Goal: Information Seeking & Learning: Find specific fact

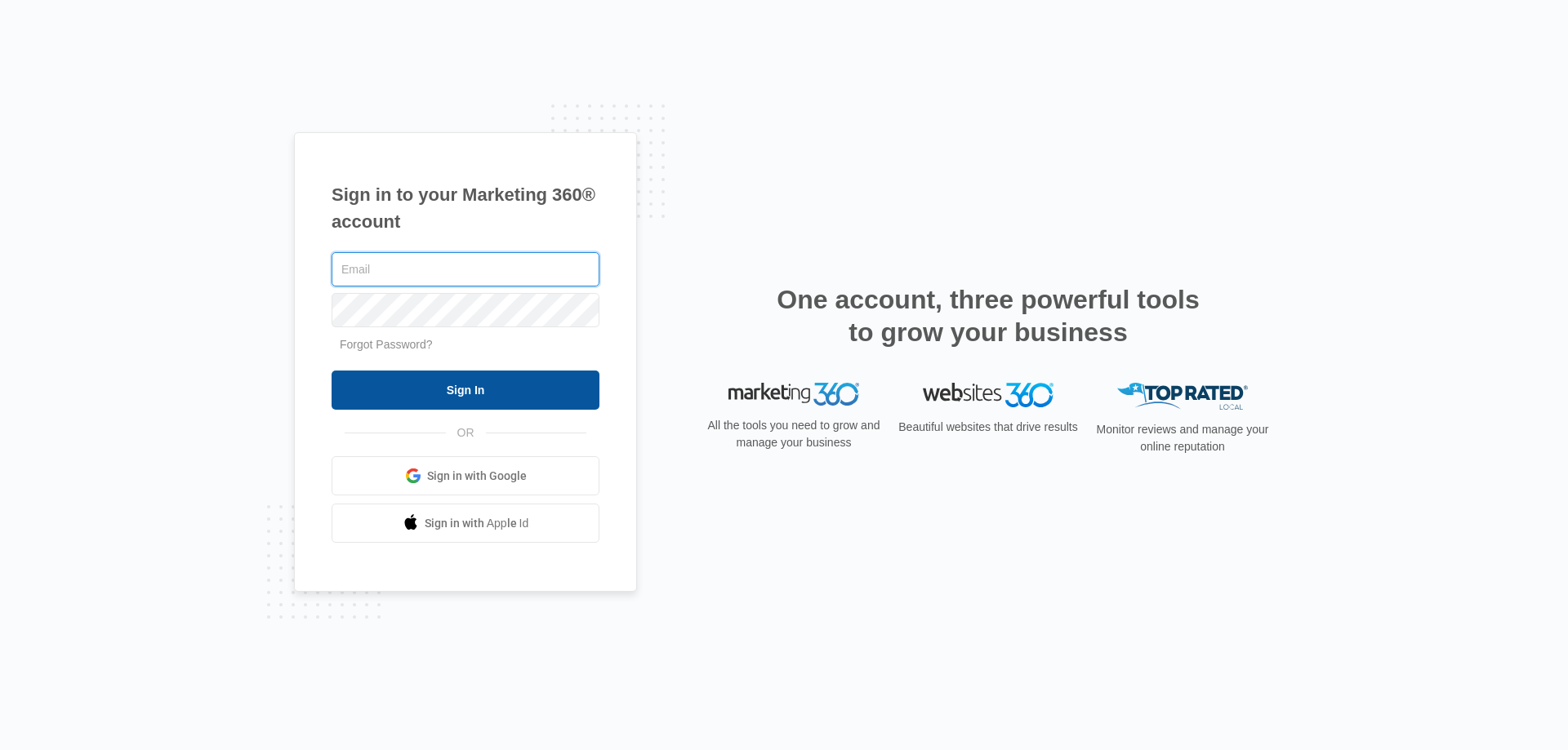
type input "[EMAIL_ADDRESS][DOMAIN_NAME]"
click at [550, 391] on input "Sign In" at bounding box center [465, 390] width 267 height 39
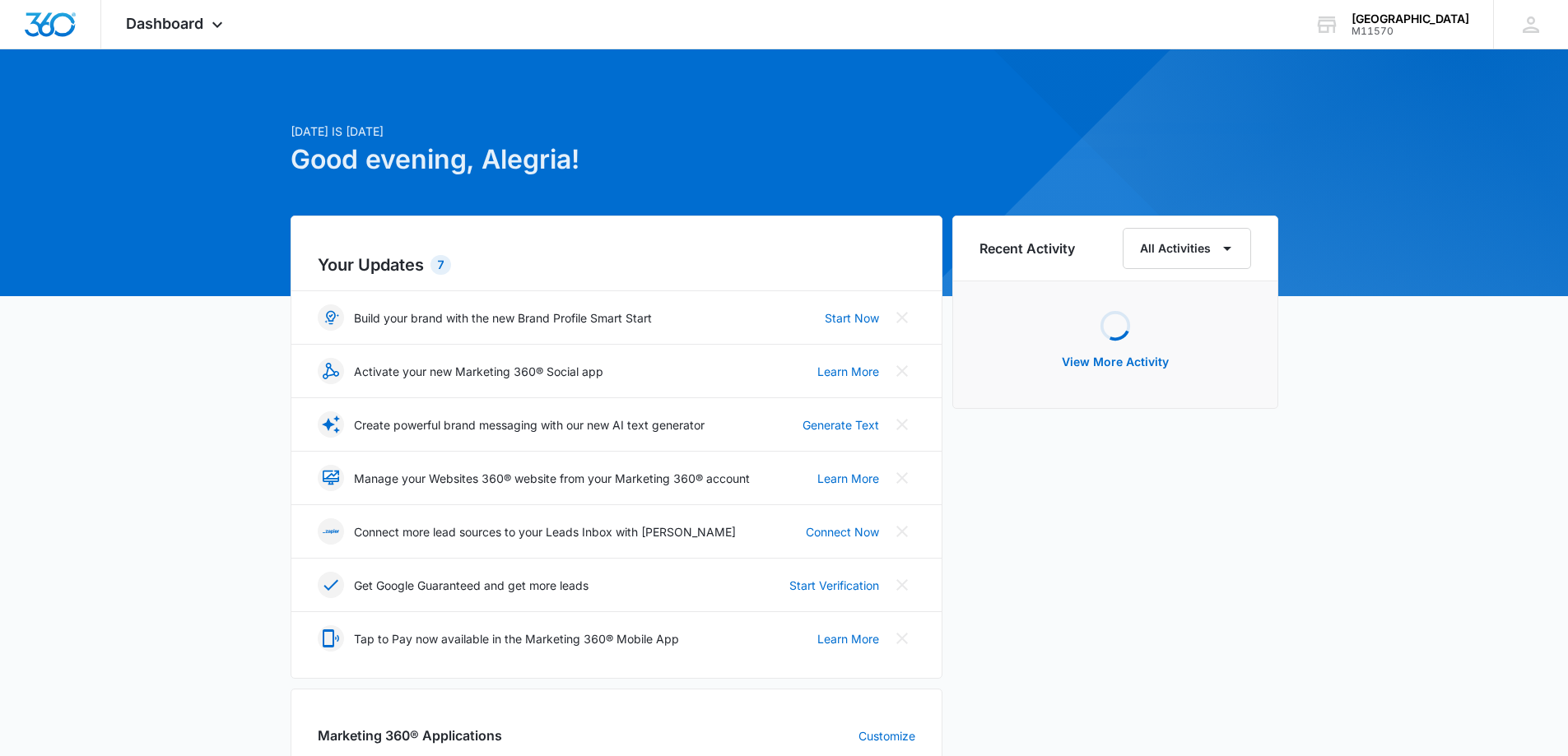
scroll to position [164, 0]
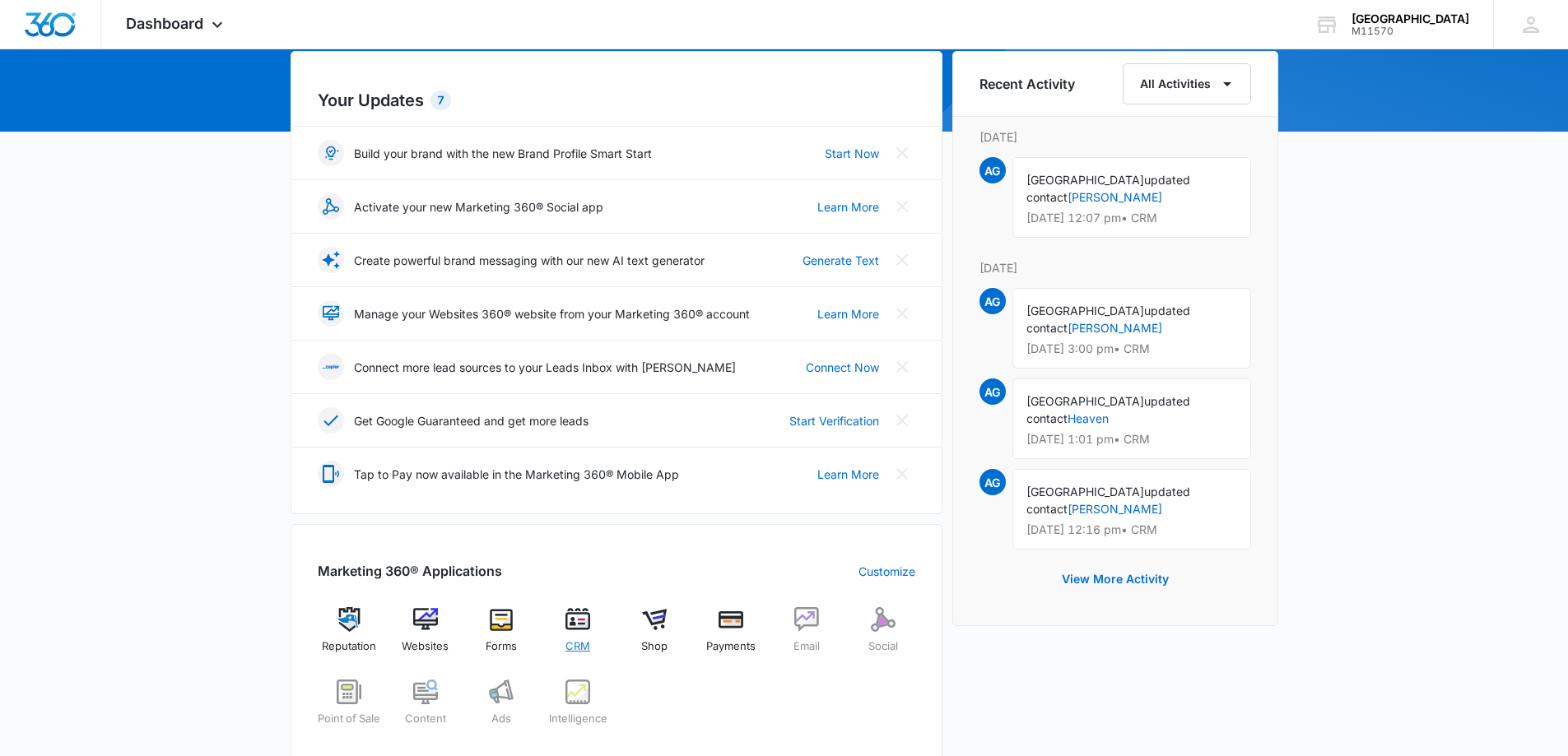
click at [579, 644] on span "CRM" at bounding box center [577, 647] width 24 height 17
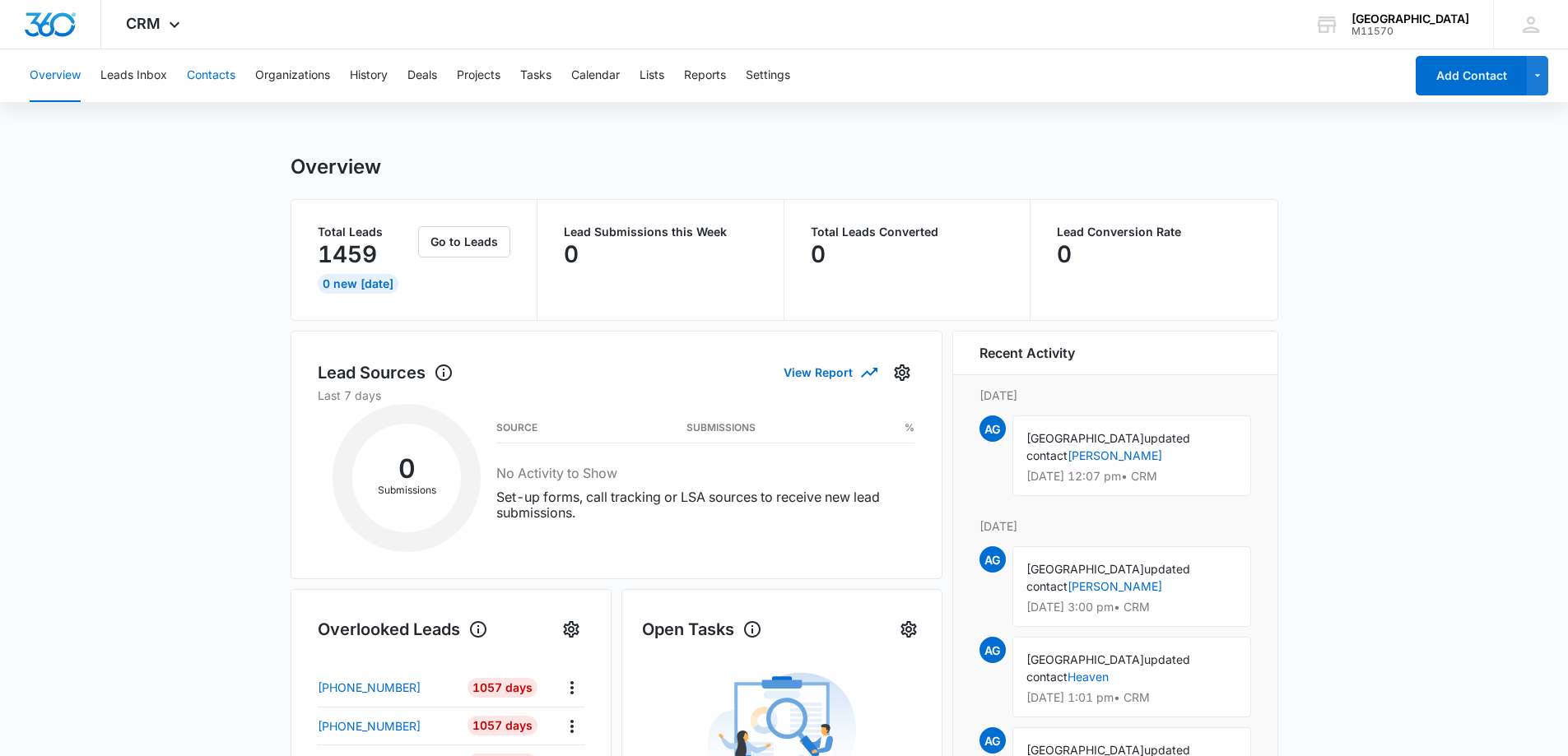
click at [205, 70] on button "Contacts" at bounding box center [211, 76] width 49 height 53
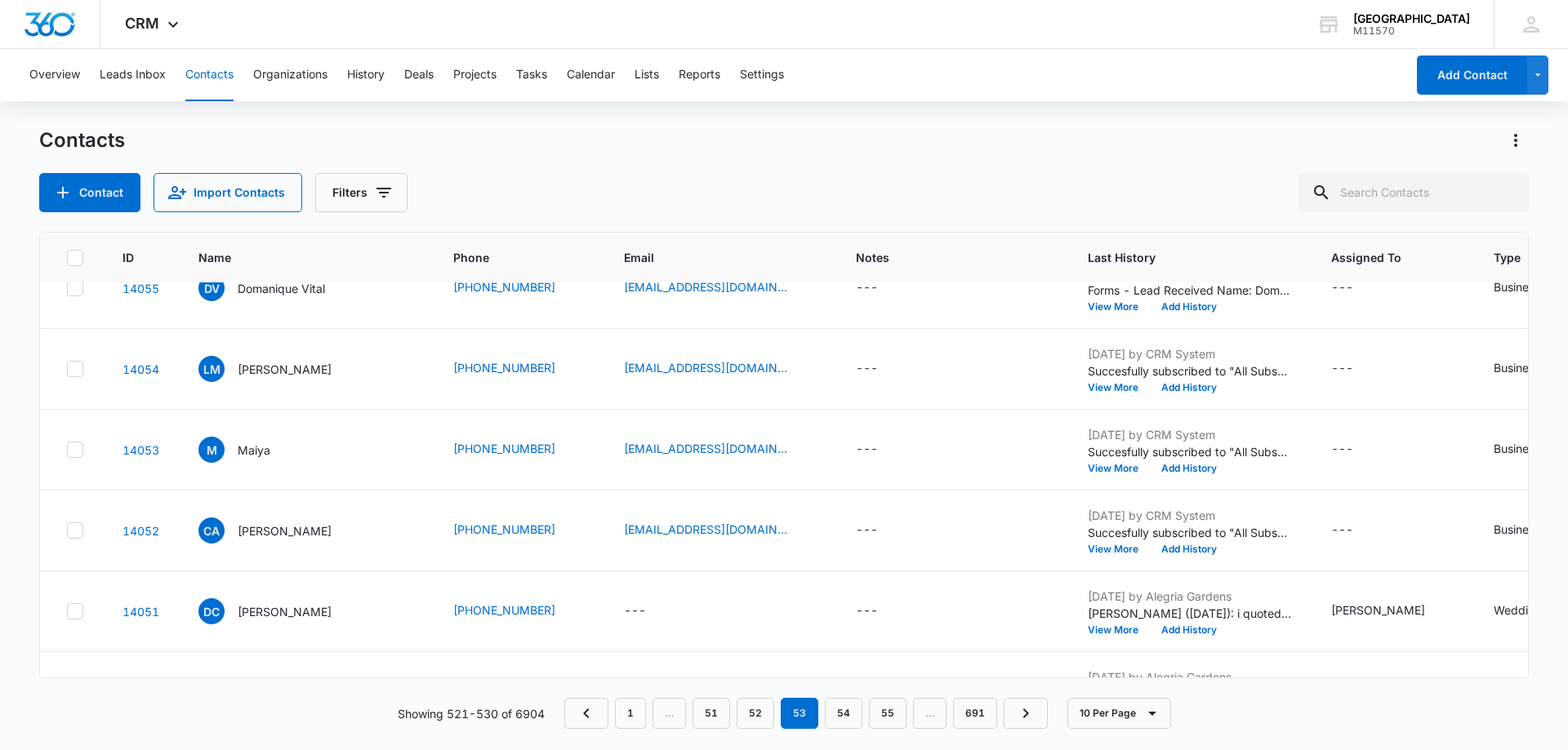
scroll to position [425, 0]
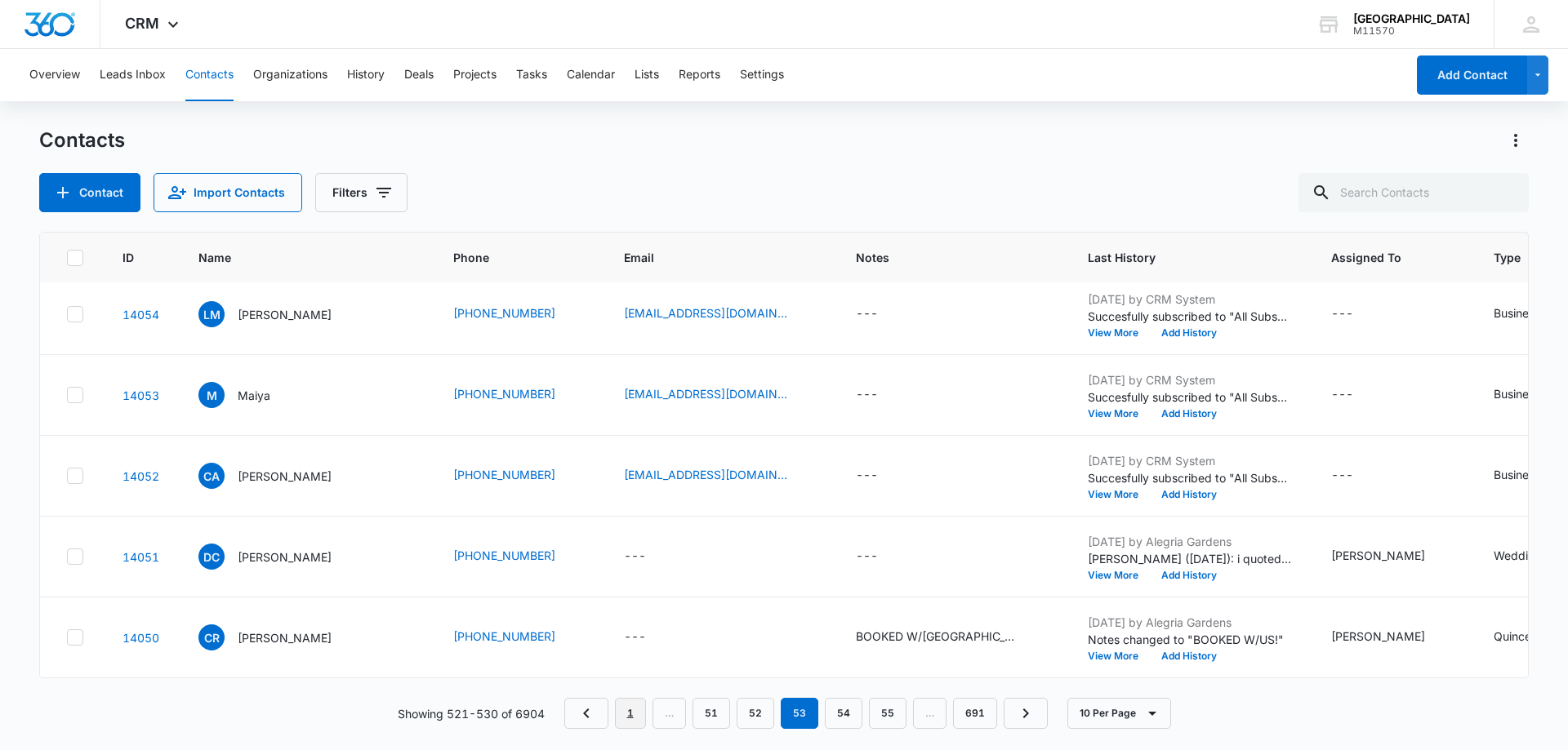
click at [630, 711] on link "1" at bounding box center [630, 713] width 31 height 31
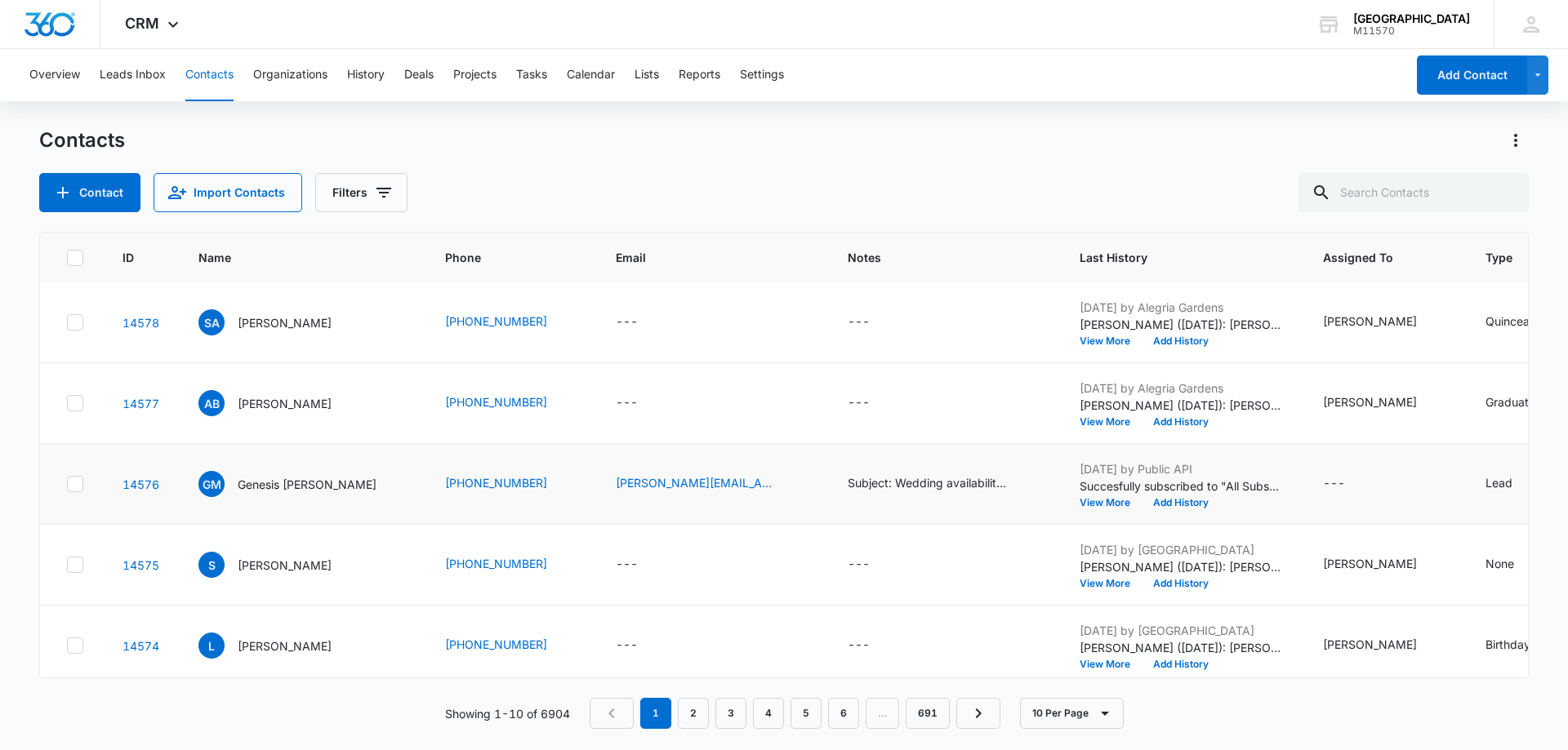
scroll to position [408, 0]
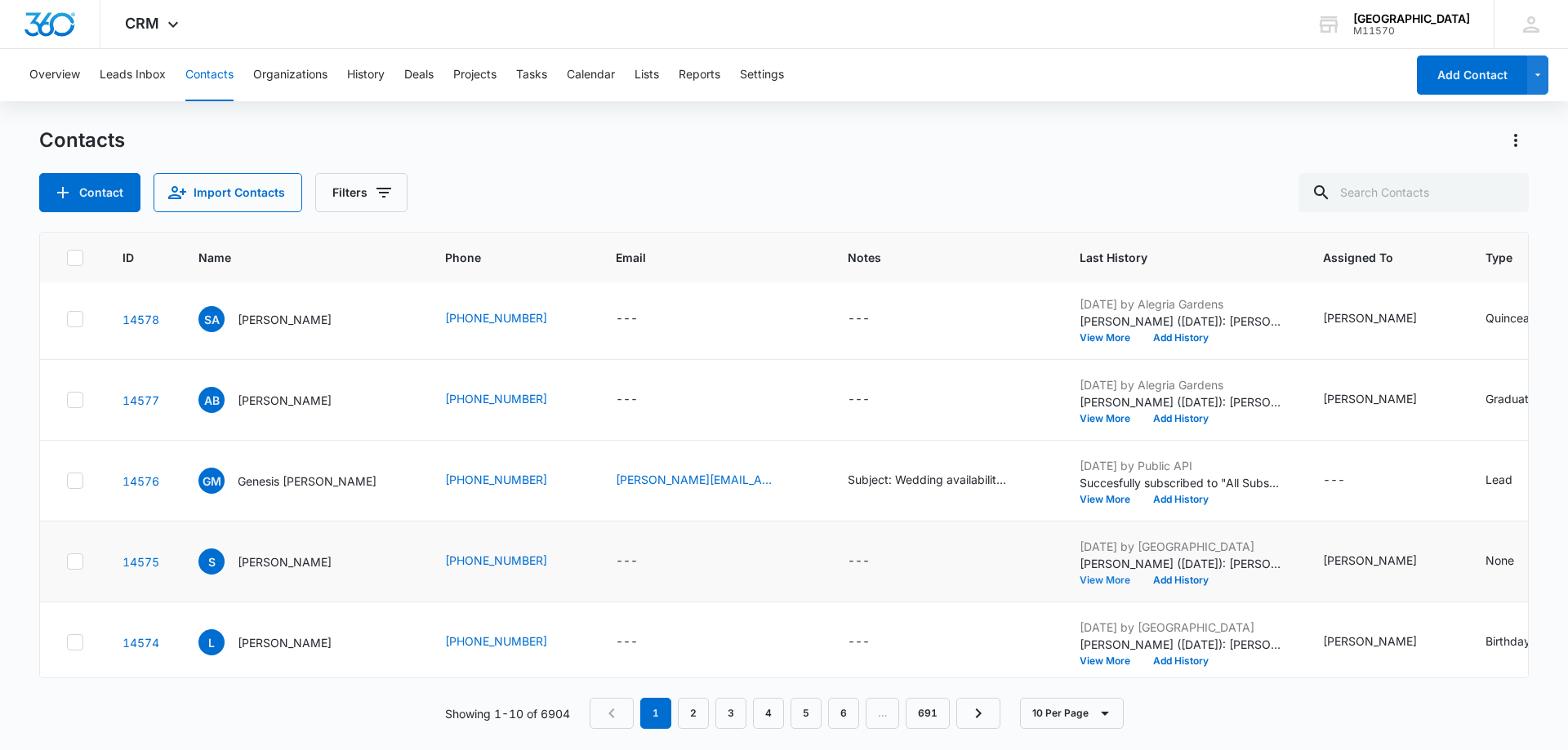
click at [1080, 577] on button "View More" at bounding box center [1111, 580] width 62 height 10
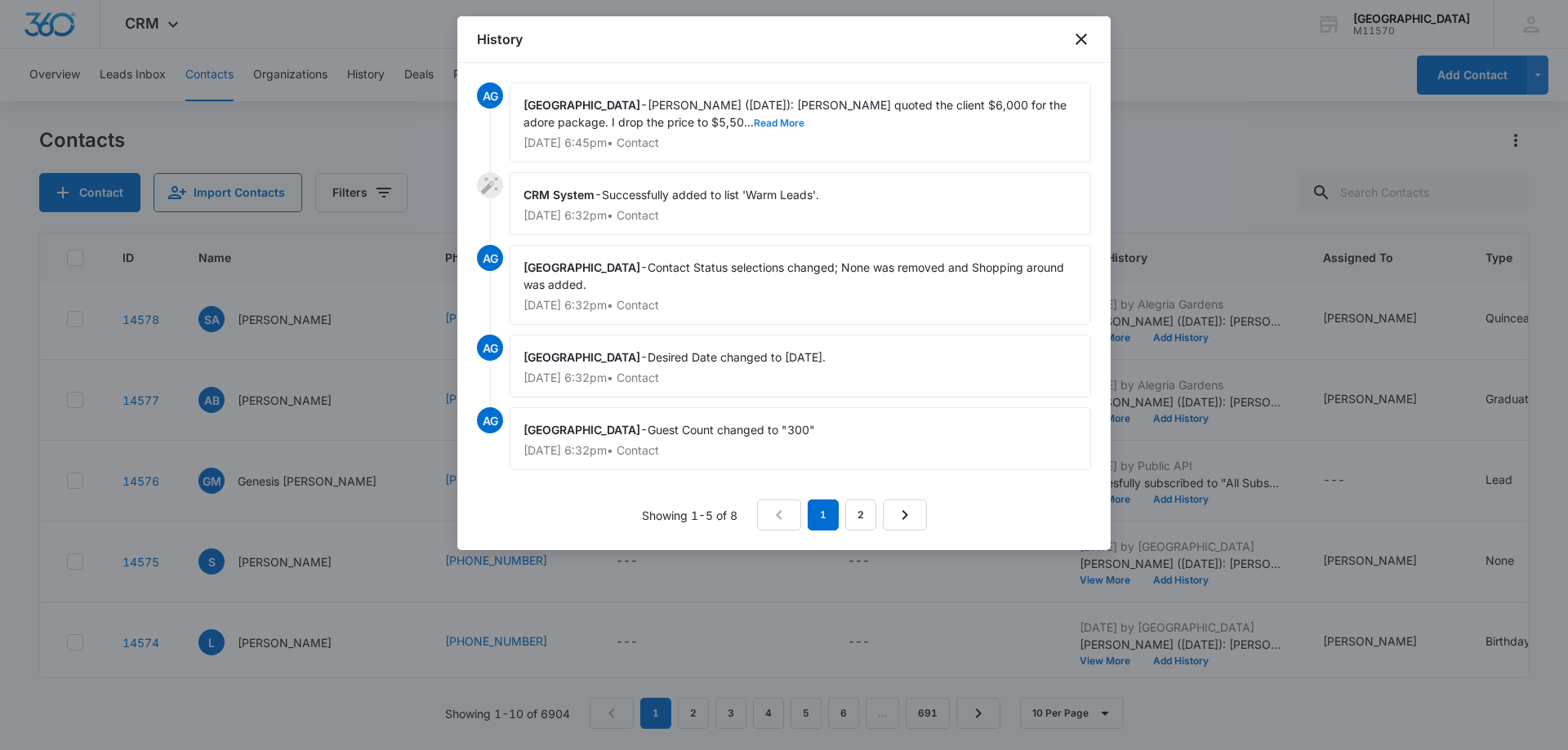
click at [754, 119] on button "Read More" at bounding box center [779, 123] width 50 height 10
click at [1085, 36] on icon "close" at bounding box center [1081, 39] width 19 height 19
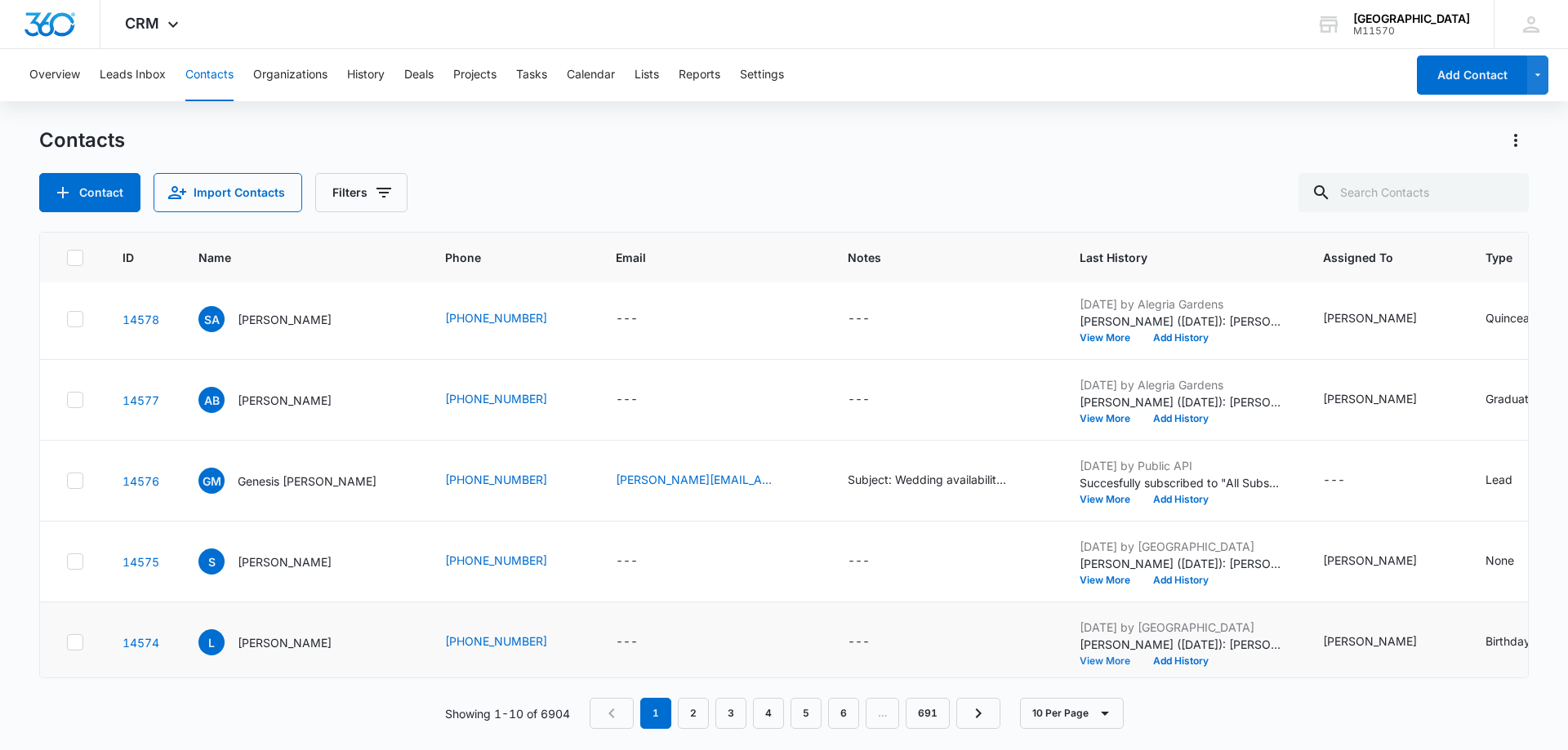
click at [1080, 665] on button "View More" at bounding box center [1111, 661] width 62 height 10
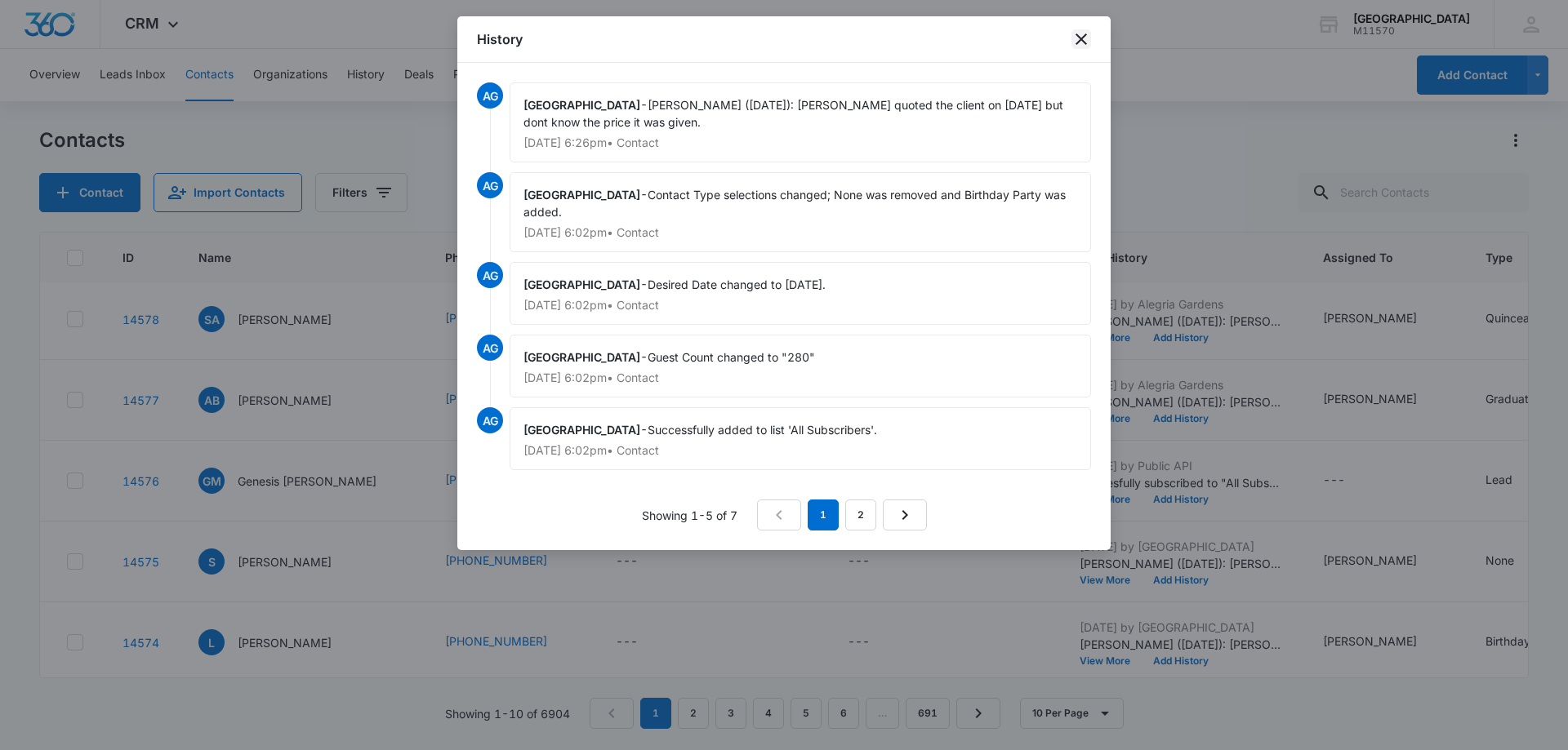
click at [1090, 47] on icon "close" at bounding box center [1081, 39] width 19 height 19
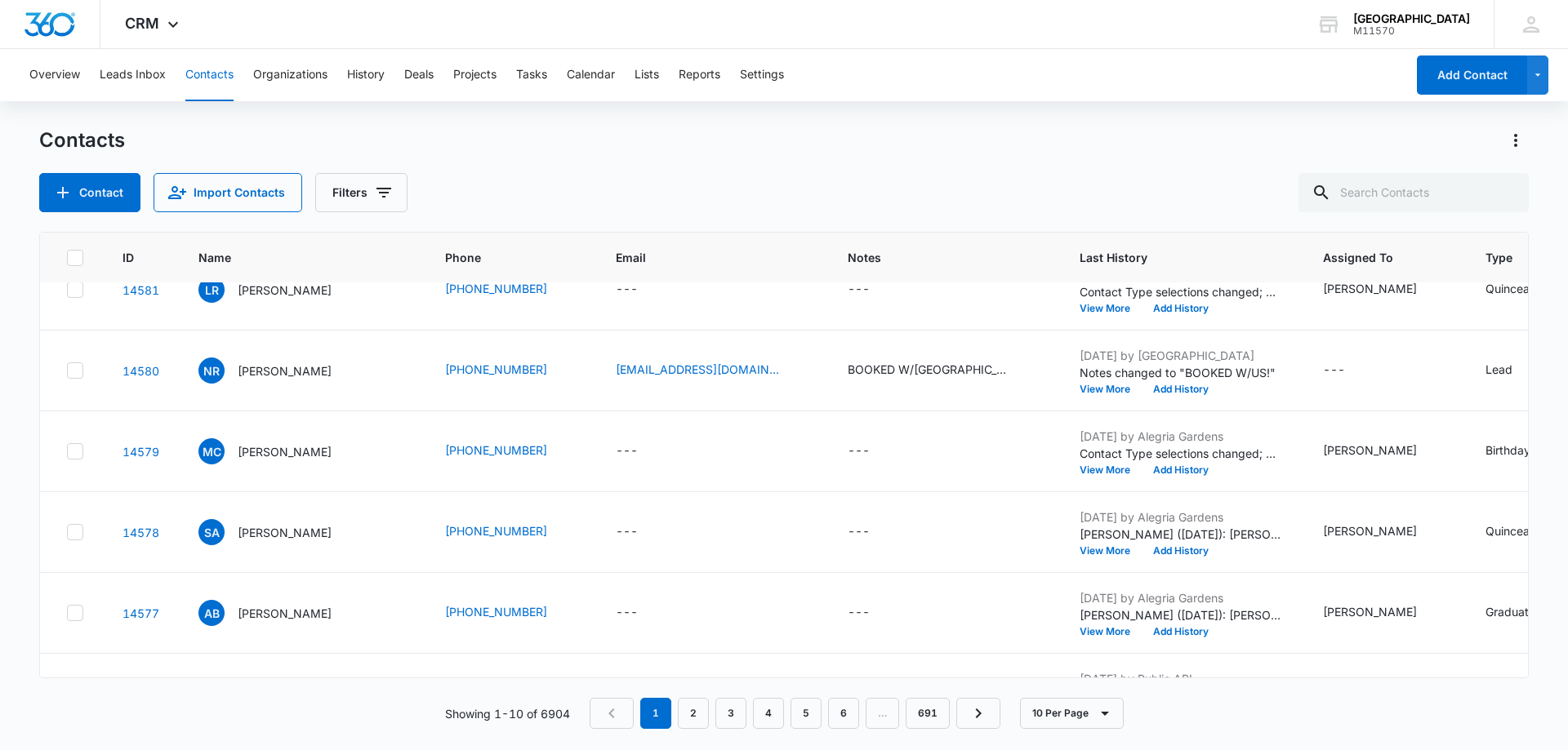
scroll to position [0, 0]
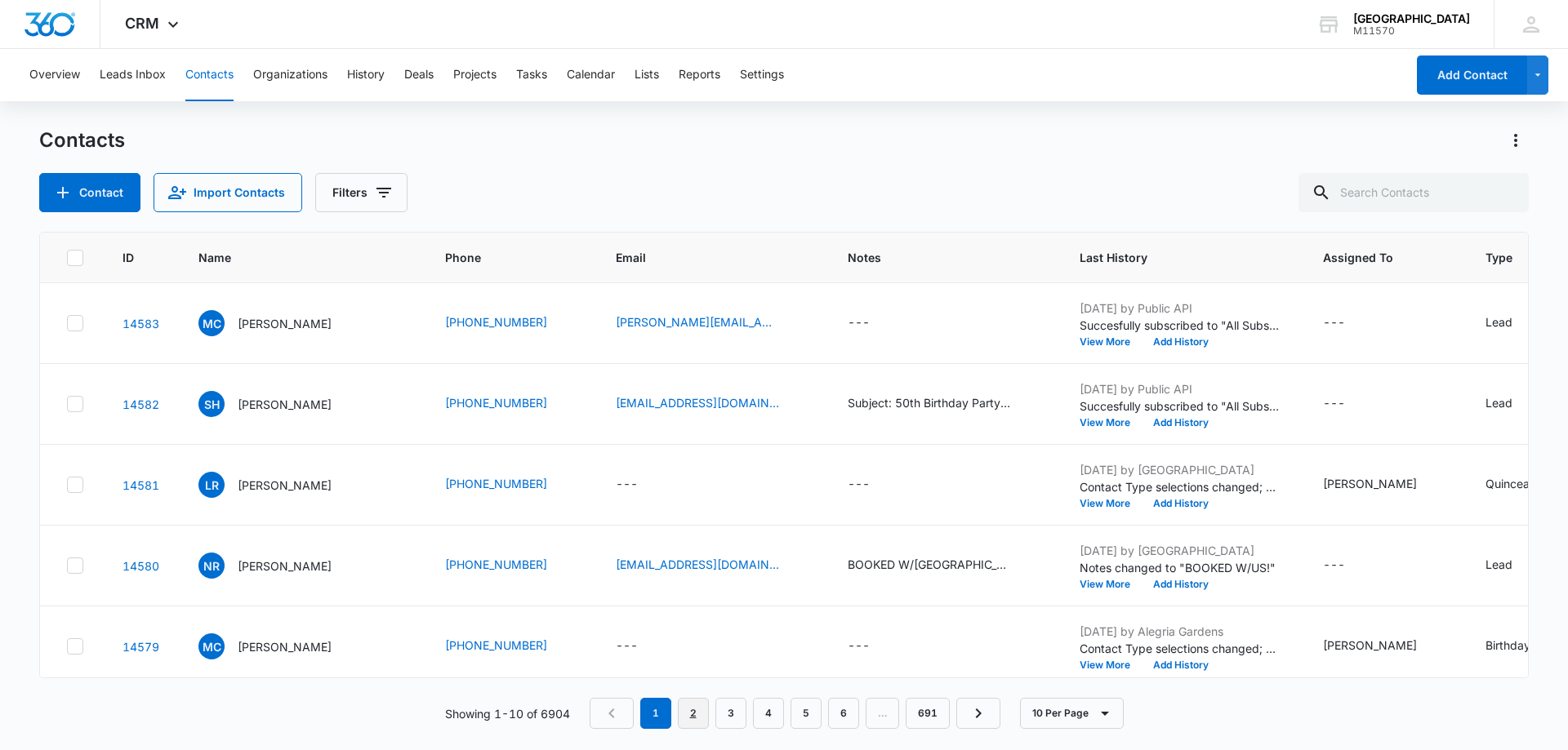
click at [699, 719] on link "2" at bounding box center [693, 713] width 31 height 31
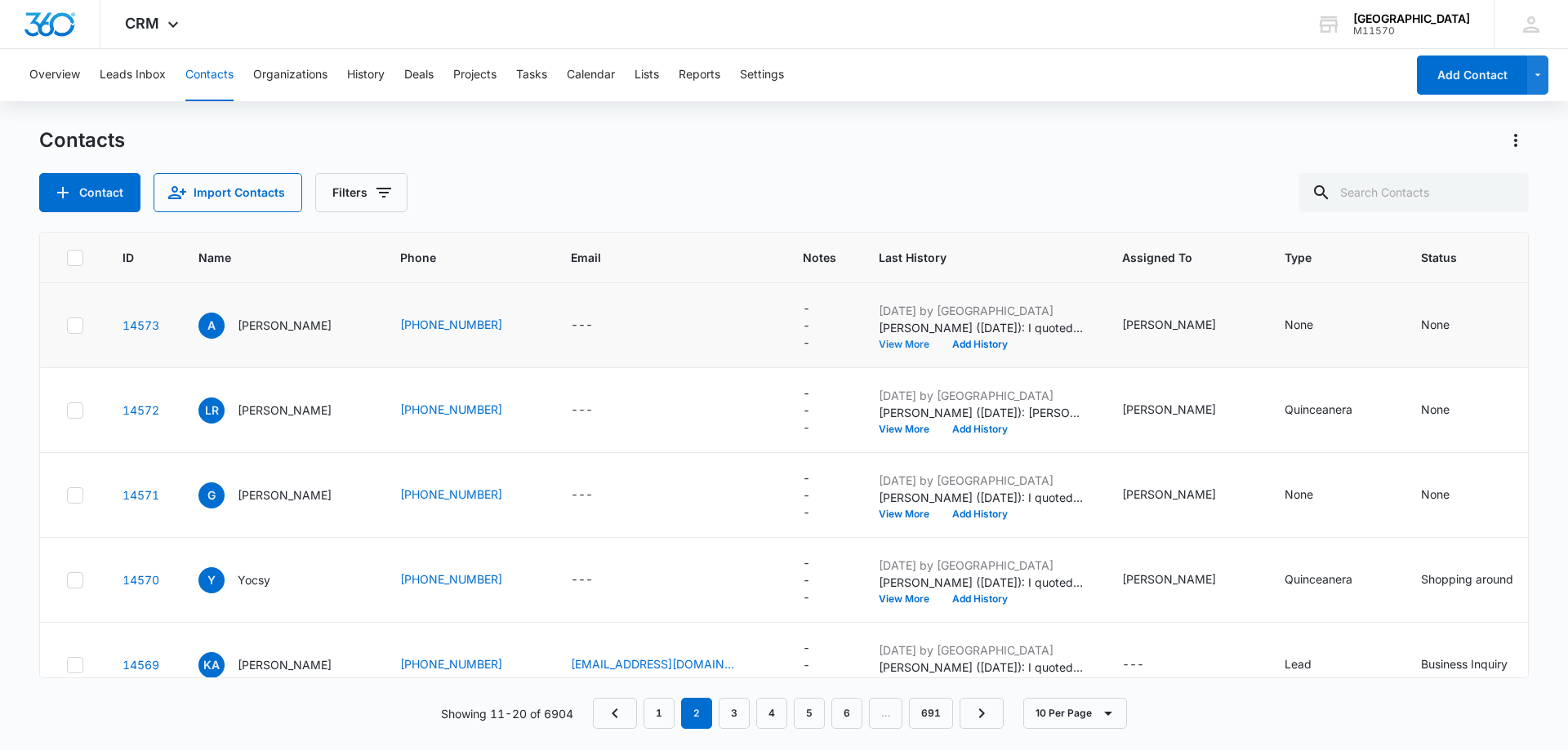
click at [904, 339] on button "View More" at bounding box center [909, 344] width 62 height 10
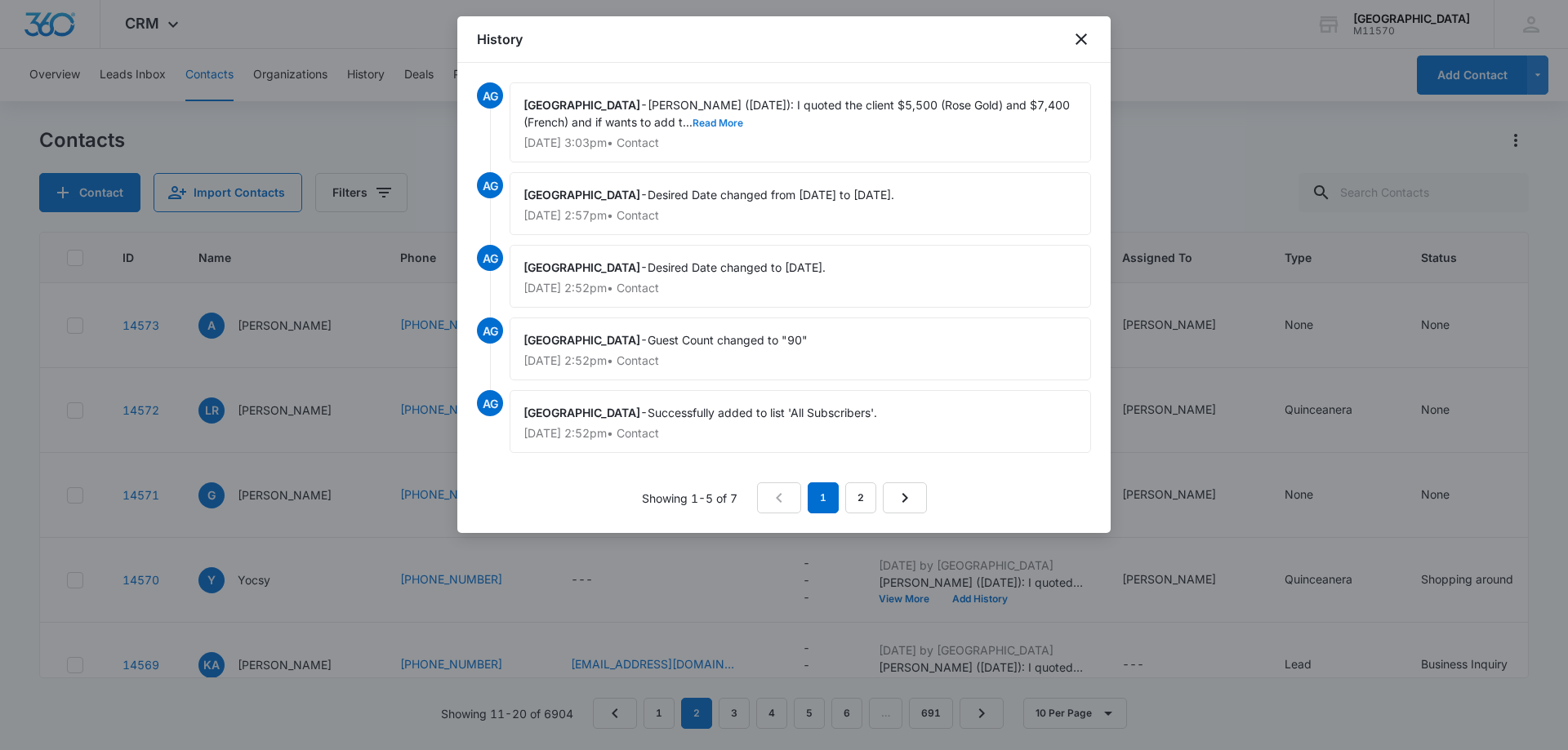
click at [692, 119] on button "Read More" at bounding box center [717, 123] width 50 height 10
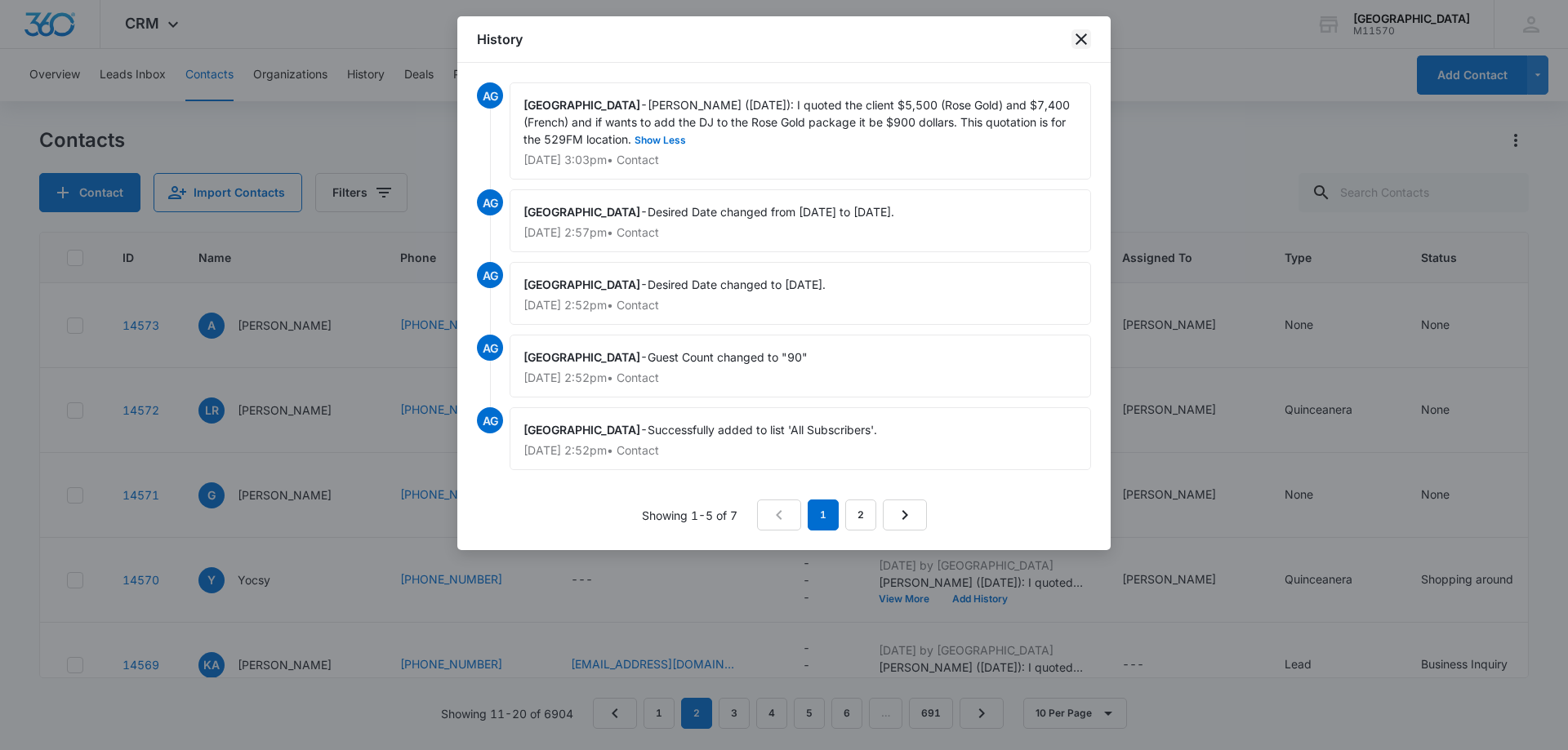
click at [1081, 39] on icon "close" at bounding box center [1082, 40] width 12 height 12
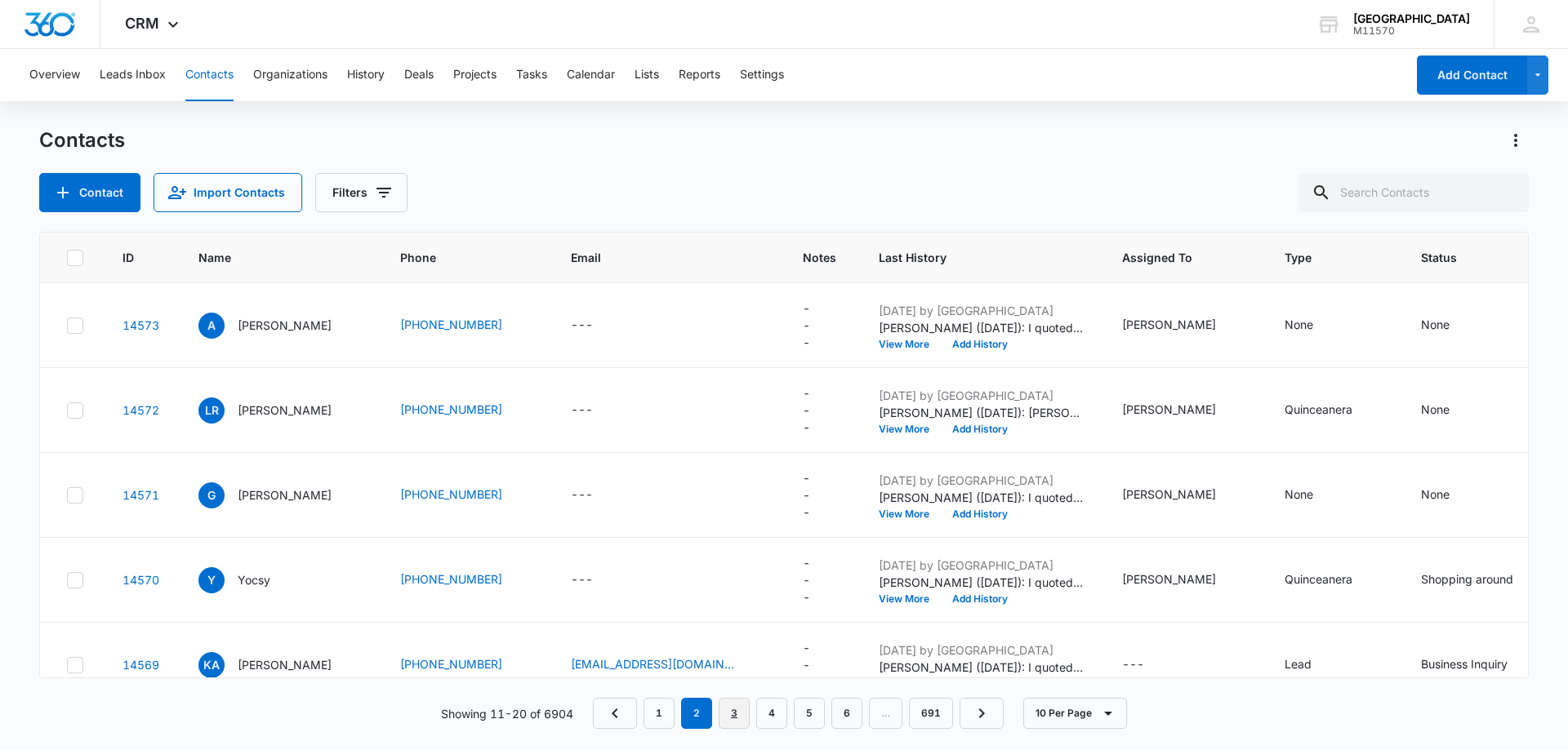
click at [728, 715] on link "3" at bounding box center [734, 713] width 31 height 31
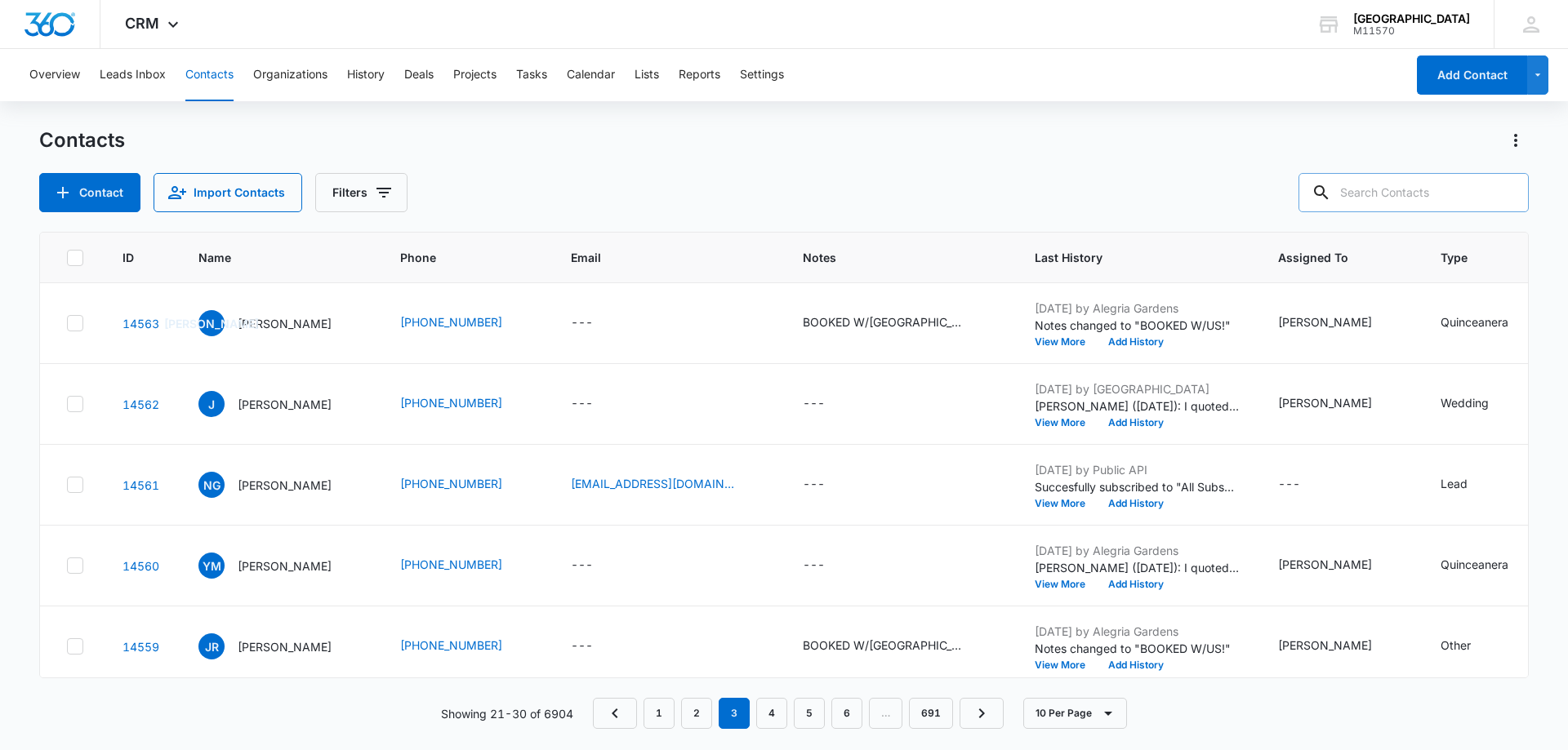
click at [1384, 193] on input "text" at bounding box center [1414, 193] width 231 height 39
type input "[PHONE_NUMBER]"
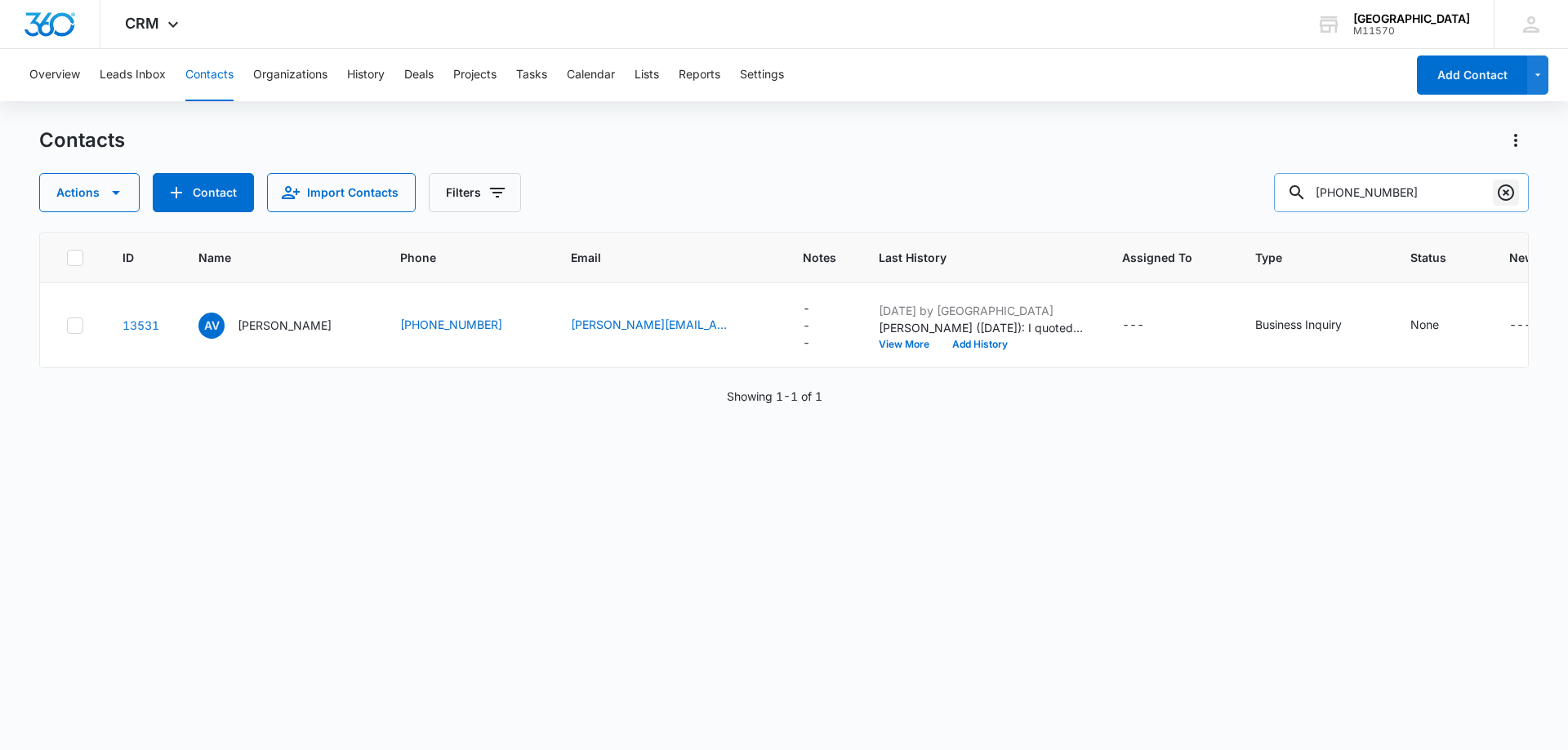
click at [1500, 194] on icon "Clear" at bounding box center [1505, 193] width 19 height 19
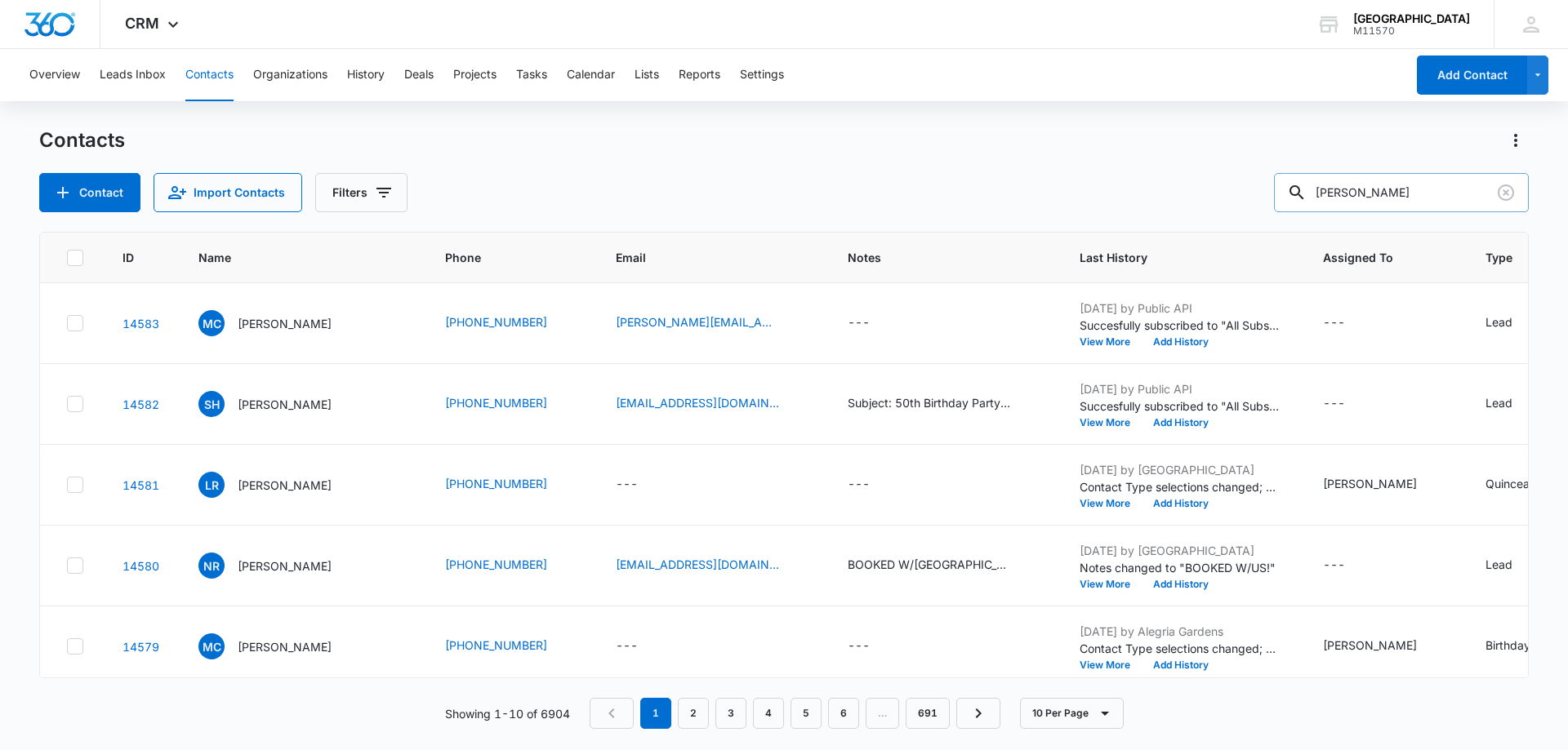
type input "[PERSON_NAME]"
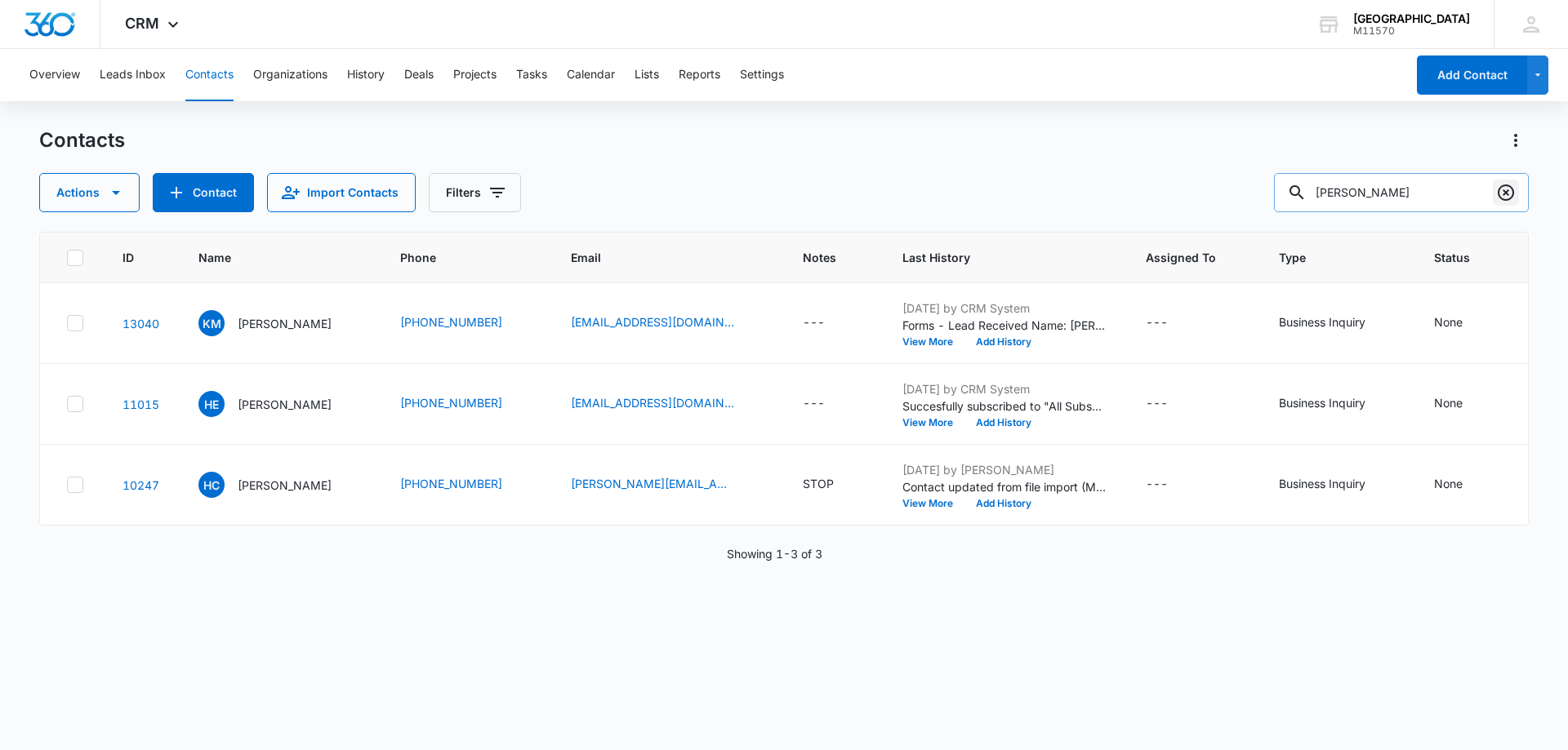
click at [1510, 195] on icon "Clear" at bounding box center [1505, 193] width 19 height 19
